Goal: Task Accomplishment & Management: Use online tool/utility

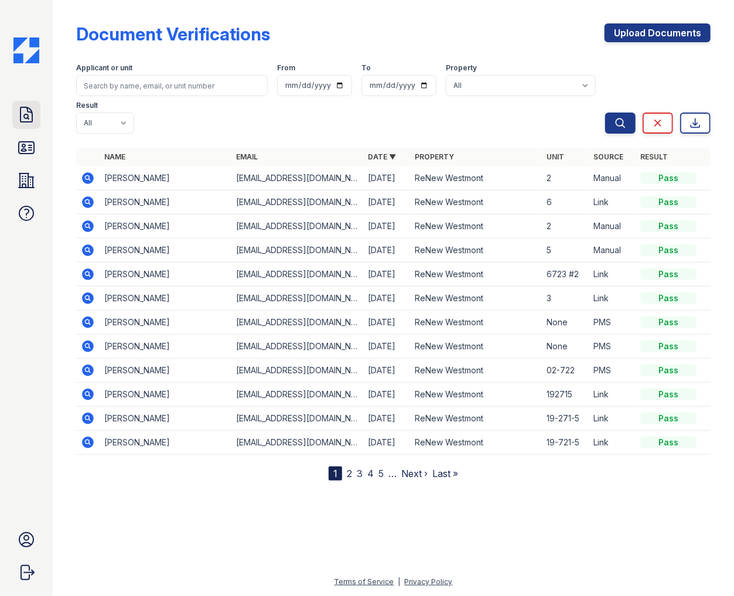
click at [28, 117] on icon at bounding box center [26, 114] width 19 height 19
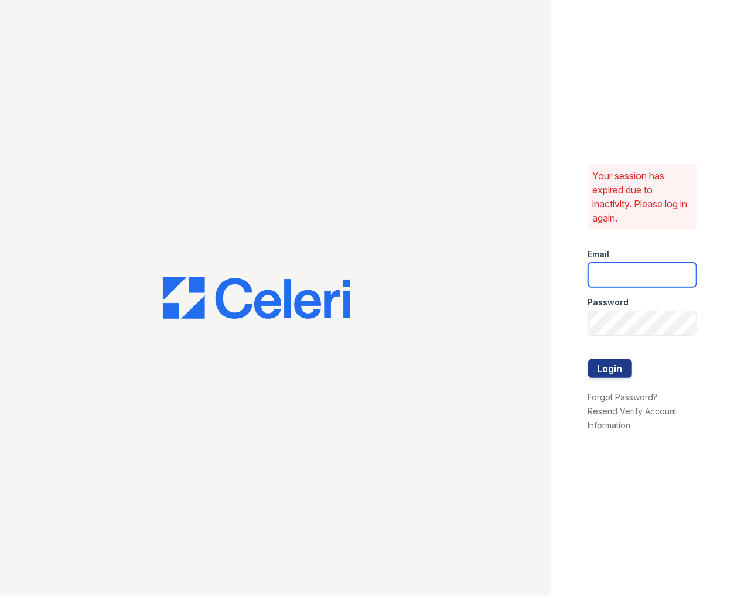
type input "tdeltoro@trinity-pm.com"
click at [604, 370] on button "Login" at bounding box center [610, 368] width 44 height 19
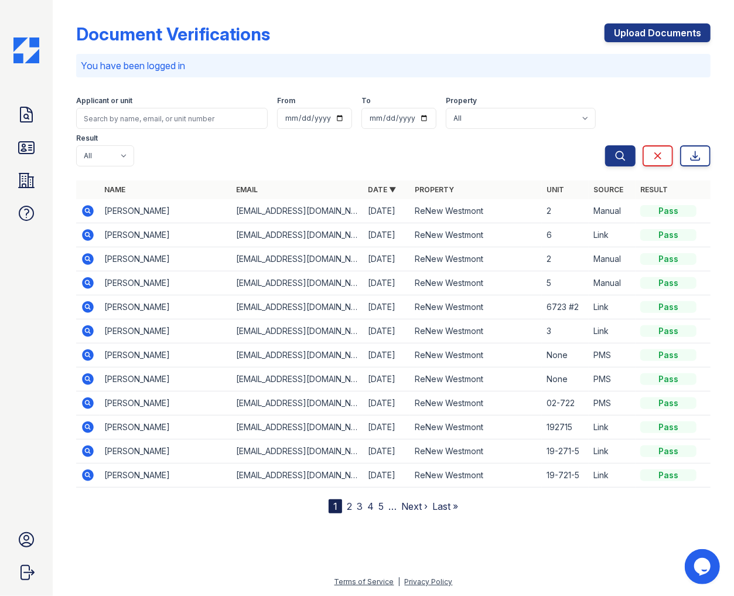
click at [210, 548] on div at bounding box center [393, 553] width 644 height 43
click at [323, 13] on div "Document Verifications Upload Documents You have been logged in Filter Applican…" at bounding box center [393, 259] width 635 height 509
